Goal: Navigation & Orientation: Find specific page/section

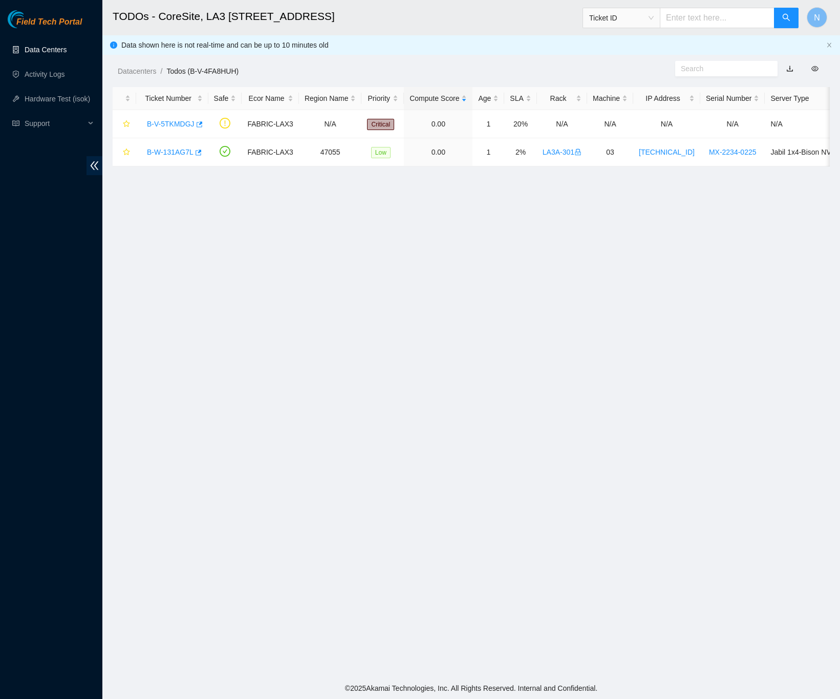
click at [57, 51] on link "Data Centers" at bounding box center [46, 50] width 42 height 8
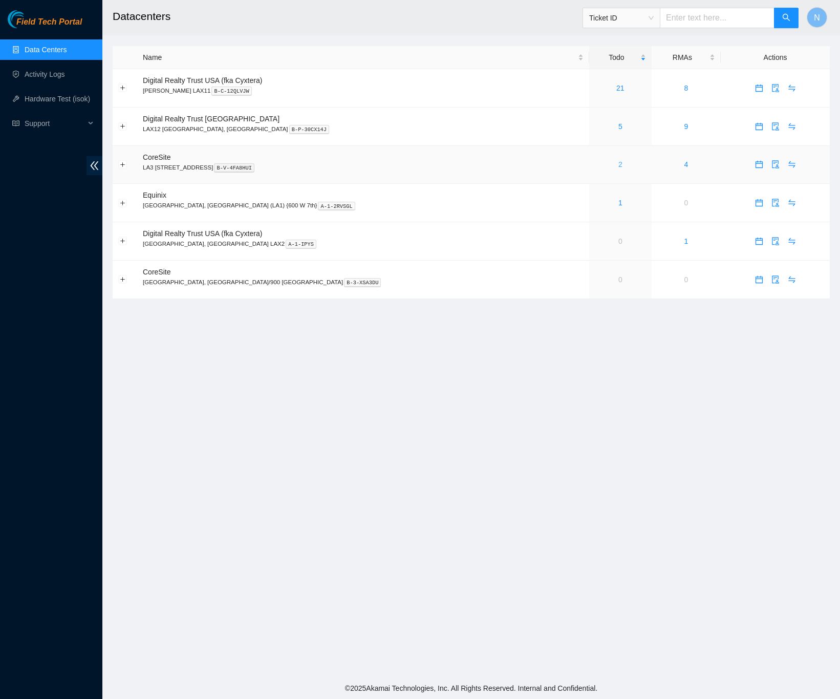
click at [618, 168] on link "2" at bounding box center [620, 164] width 4 height 8
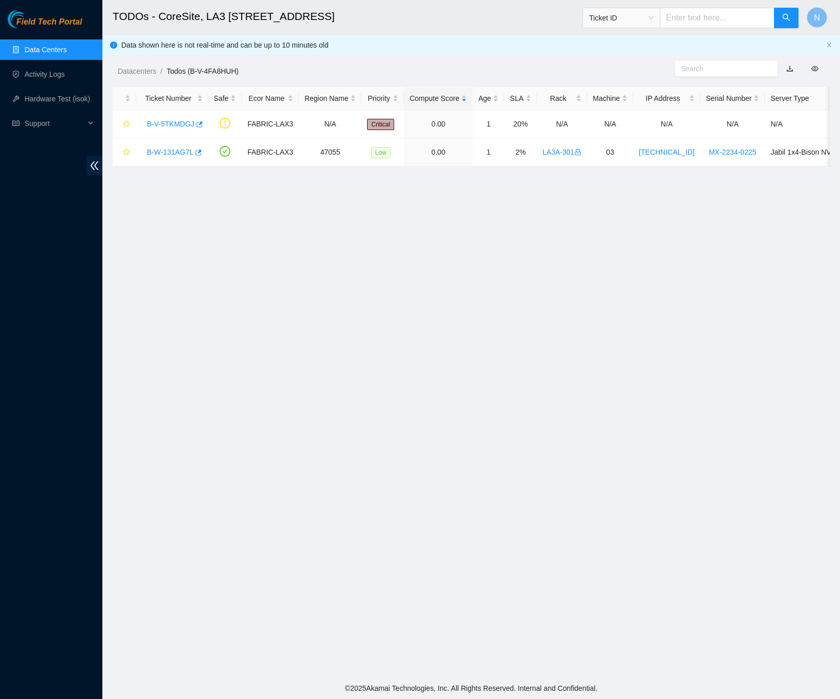
click at [56, 47] on link "Data Centers" at bounding box center [46, 50] width 42 height 8
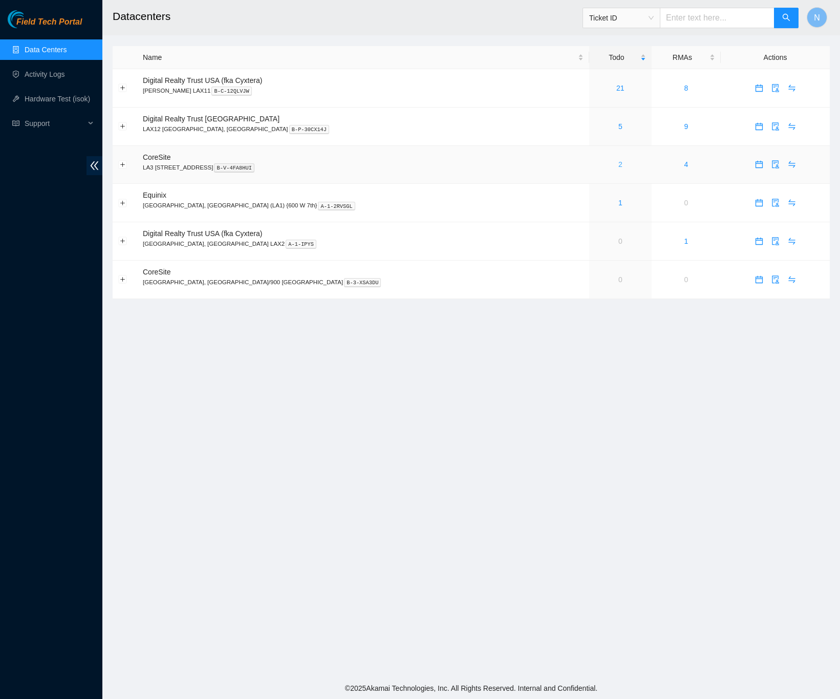
click at [618, 166] on link "2" at bounding box center [620, 164] width 4 height 8
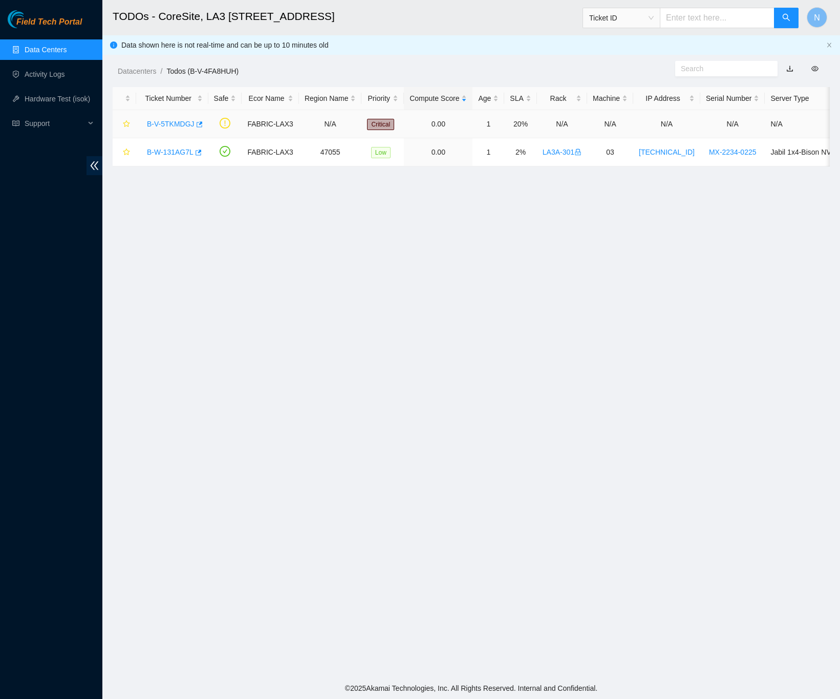
click at [174, 124] on link "B-V-5TKMDGJ" at bounding box center [171, 124] width 48 height 8
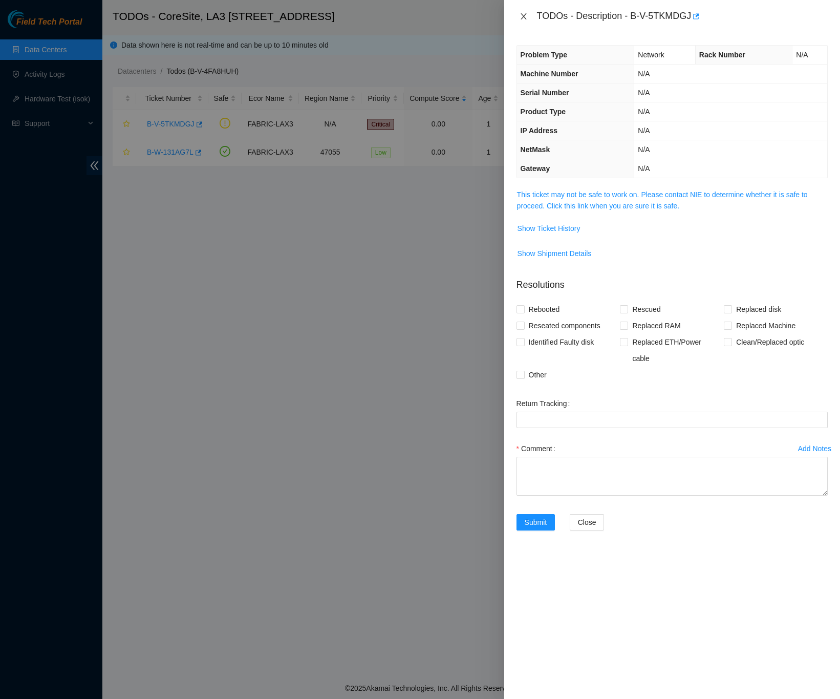
click at [527, 12] on icon "close" at bounding box center [524, 16] width 8 height 8
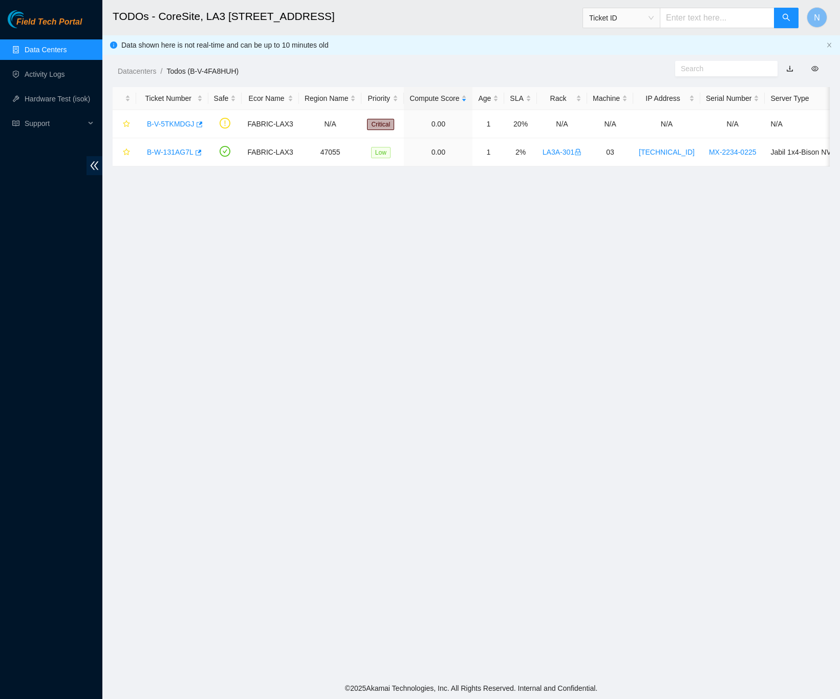
click at [66, 46] on link "Data Centers" at bounding box center [46, 50] width 42 height 8
